Goal: Check status: Check status

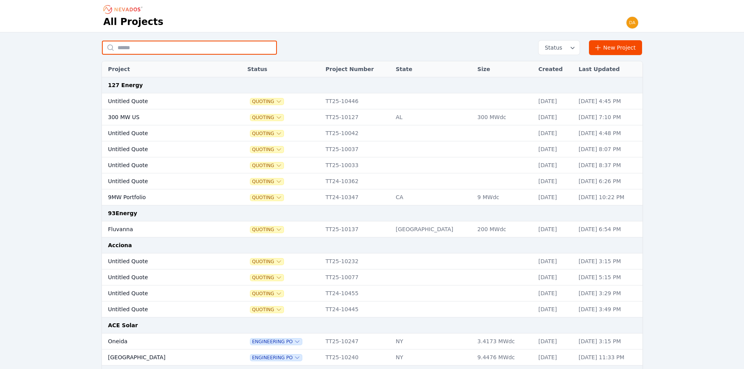
click at [169, 49] on input "text" at bounding box center [189, 48] width 175 height 14
type input "**********"
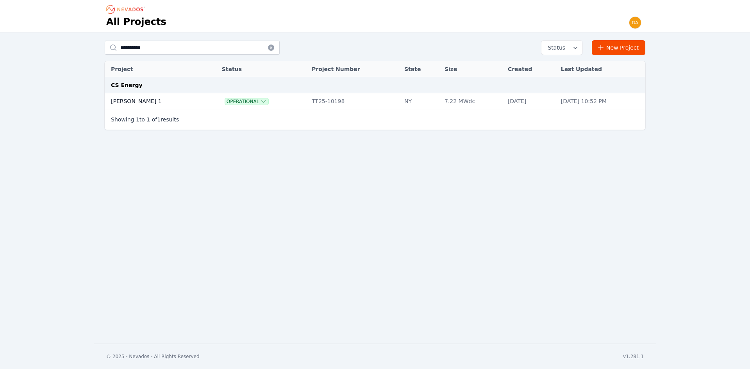
click at [168, 100] on td "[PERSON_NAME] 1" at bounding box center [155, 101] width 100 height 16
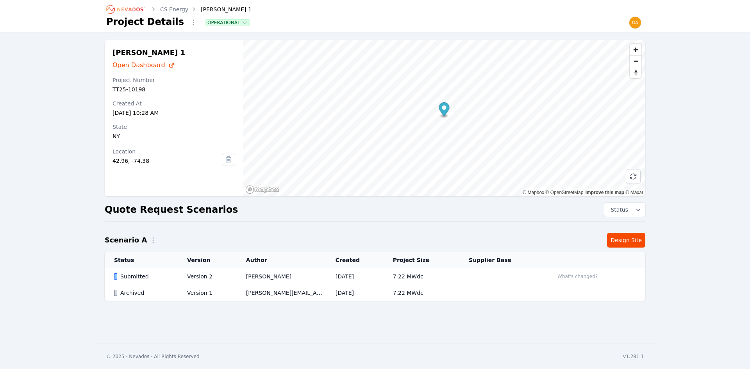
click at [161, 277] on div "Submitted" at bounding box center [144, 277] width 60 height 8
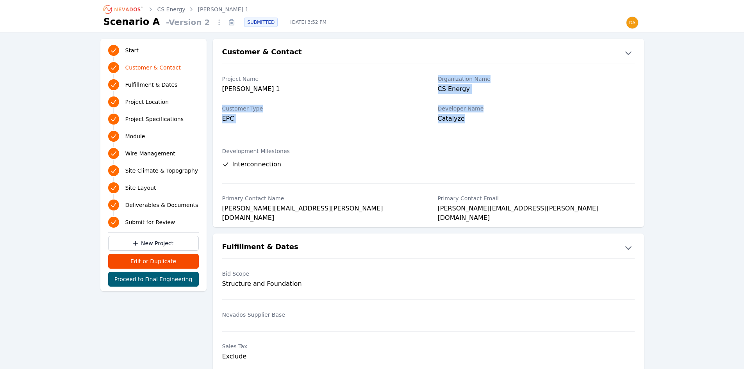
drag, startPoint x: 436, startPoint y: 77, endPoint x: 470, endPoint y: 120, distance: 54.5
click at [470, 120] on div "Project Name [PERSON_NAME] 1 Organization Name CS Energy Customer Type EPC Deve…" at bounding box center [428, 142] width 431 height 156
click at [470, 120] on div "Catalyze" at bounding box center [536, 119] width 197 height 11
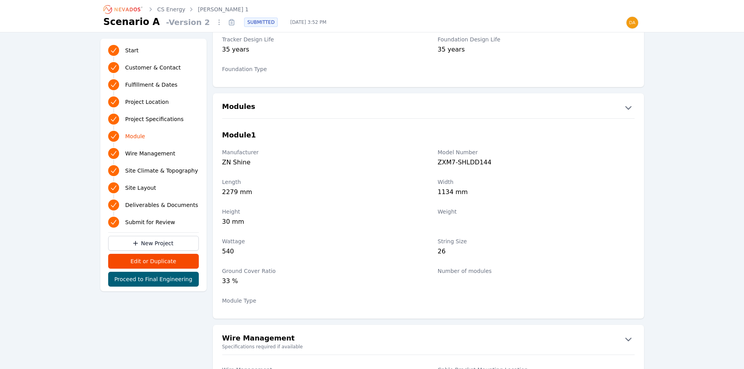
scroll to position [743, 0]
drag, startPoint x: 439, startPoint y: 165, endPoint x: 492, endPoint y: 167, distance: 53.6
click at [492, 167] on div "ZXM7-SHLDD144" at bounding box center [536, 162] width 197 height 11
click at [480, 159] on div "ZXM7-SHLDD144" at bounding box center [536, 162] width 197 height 11
click at [481, 154] on label "Model Number" at bounding box center [536, 152] width 197 height 8
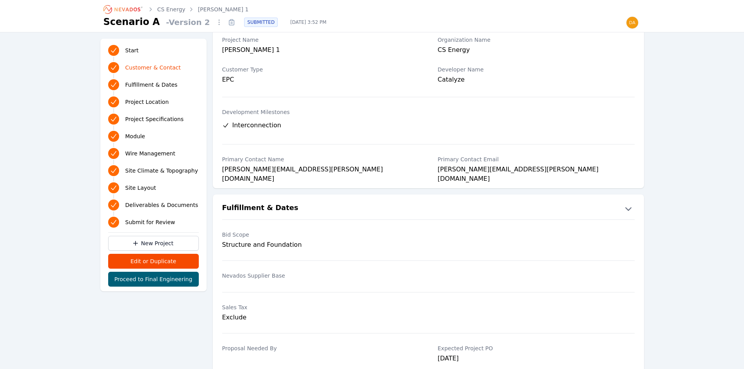
scroll to position [0, 0]
